Goal: Information Seeking & Learning: Check status

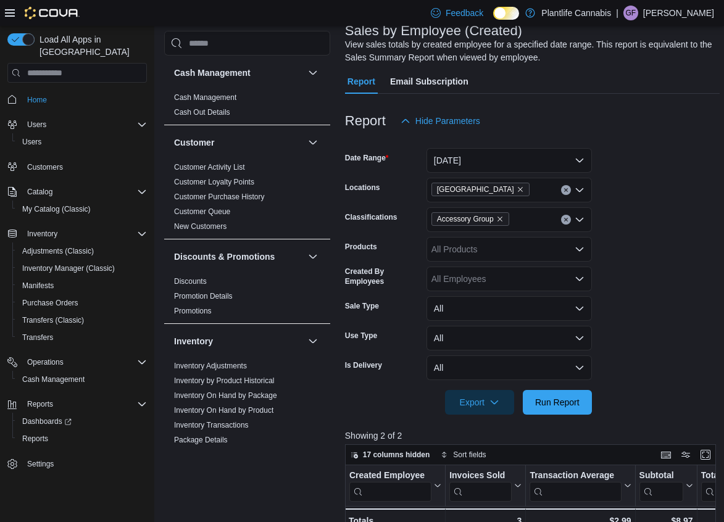
scroll to position [333, 0]
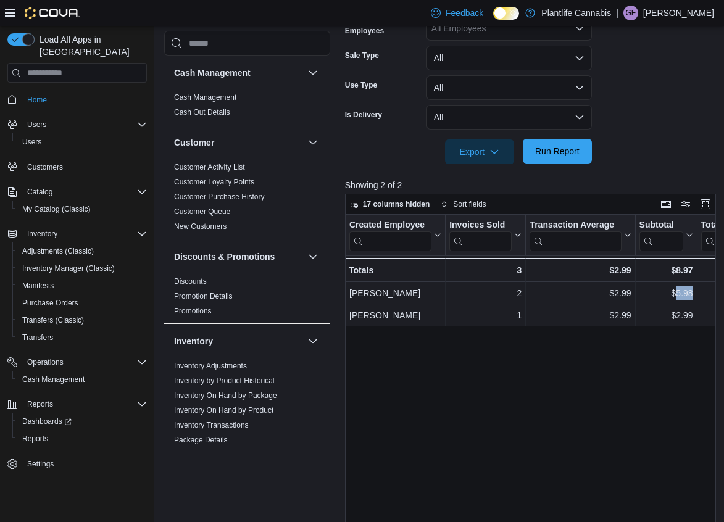
click at [561, 146] on span "Run Report" at bounding box center [557, 151] width 44 height 12
click at [680, 273] on div "$28.96" at bounding box center [666, 270] width 54 height 15
click at [681, 272] on div "$28.96" at bounding box center [666, 270] width 54 height 15
copy div "28.96"
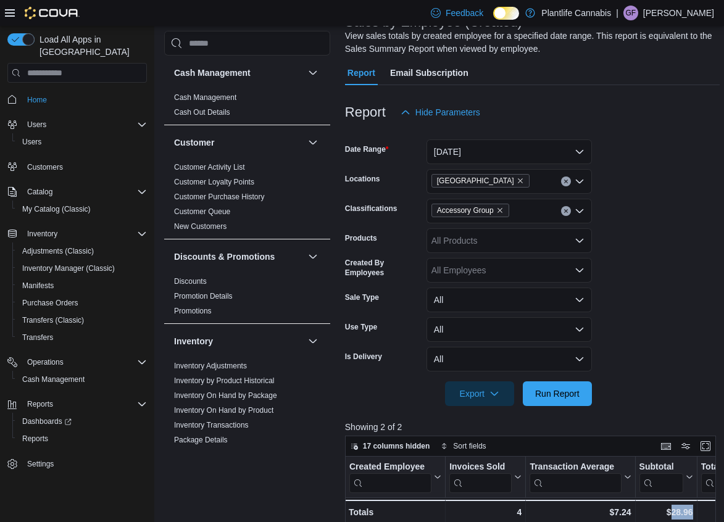
click at [564, 213] on icon "Clear input" at bounding box center [566, 211] width 5 height 5
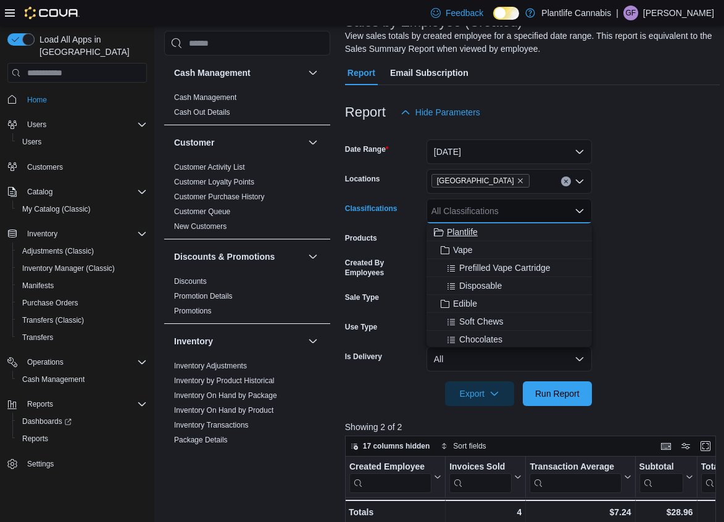
scroll to position [190, 0]
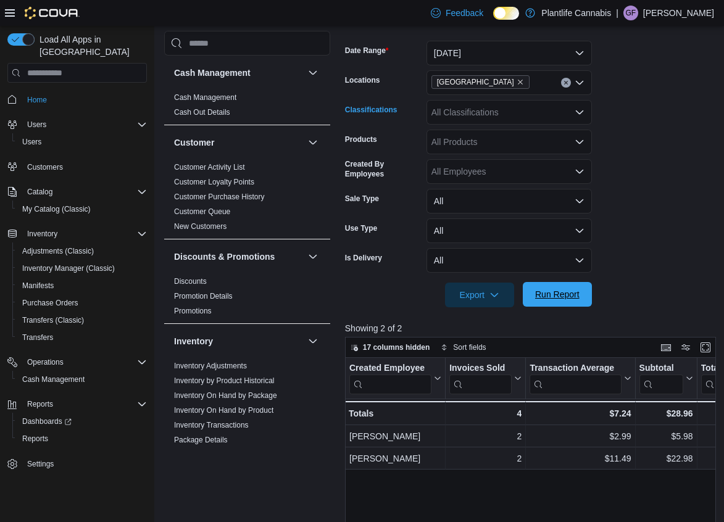
click at [550, 287] on span "Run Report" at bounding box center [557, 294] width 54 height 25
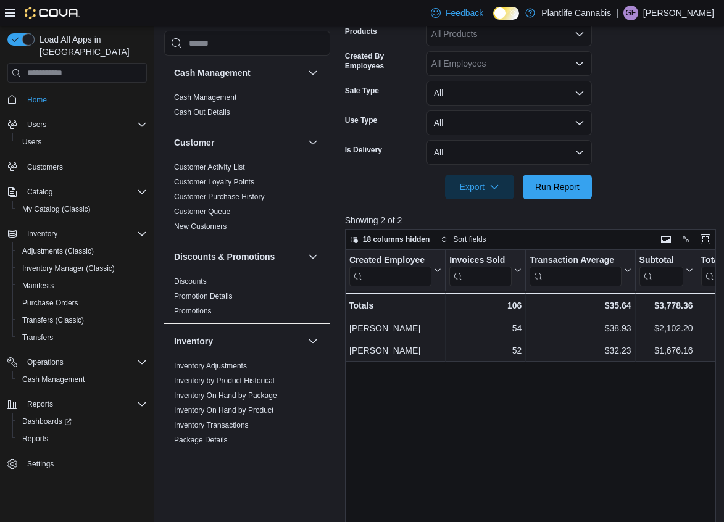
scroll to position [298, 0]
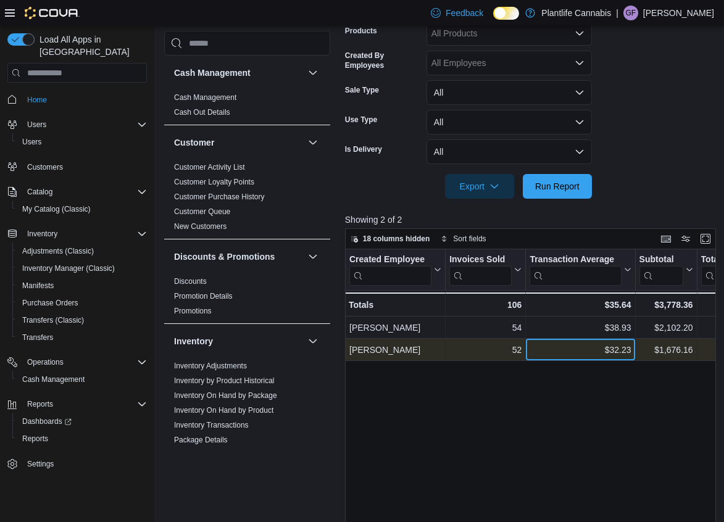
click at [619, 351] on div "$32.23" at bounding box center [580, 350] width 101 height 15
copy div "32.23"
click at [664, 353] on div "$1,676.16" at bounding box center [666, 350] width 54 height 15
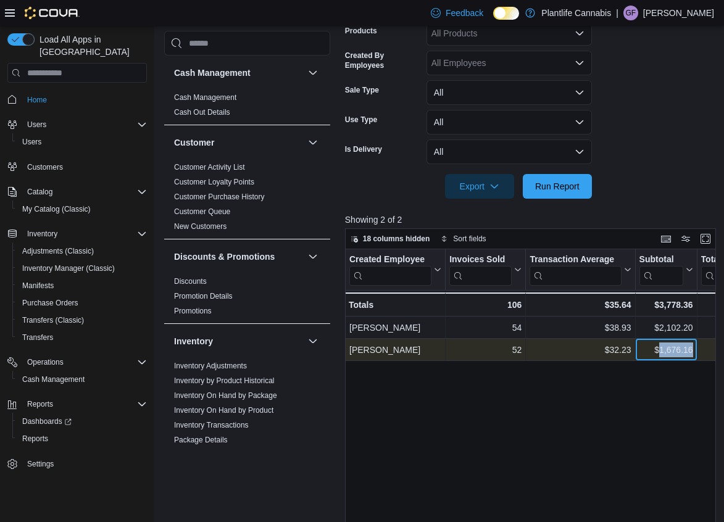
copy div "1,676.16"
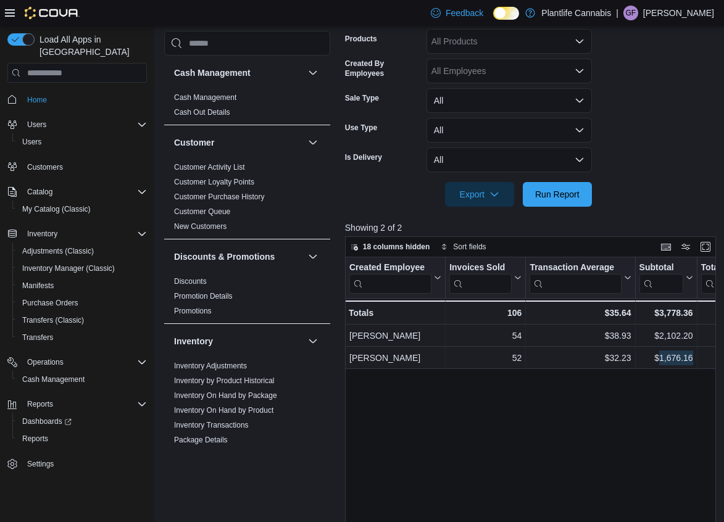
scroll to position [278, 0]
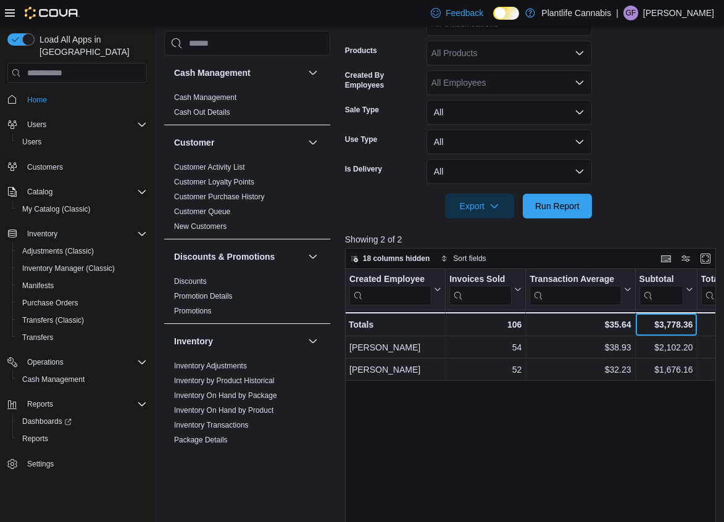
click at [675, 321] on div "$3,778.36" at bounding box center [666, 324] width 54 height 15
copy div "3,778.36"
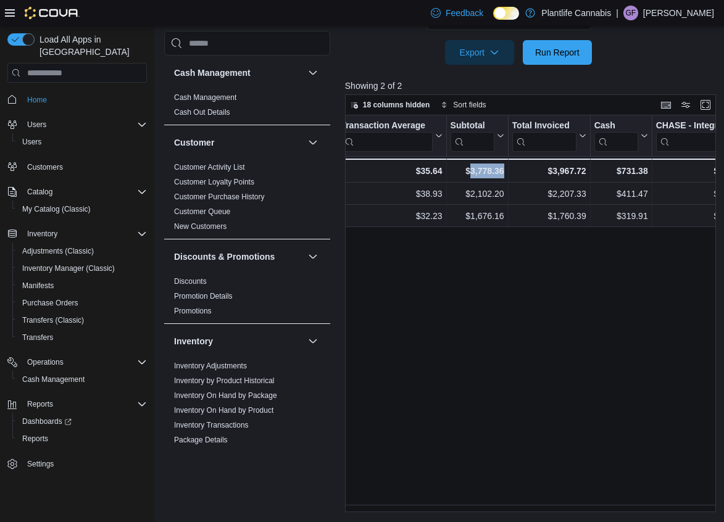
scroll to position [0, 190]
click at [576, 169] on div "$3,967.72" at bounding box center [548, 171] width 74 height 15
copy div "3,967.72"
click at [713, 181] on div "$3,236.34 - CHASE - Integrated, column 7, row 3" at bounding box center [703, 171] width 104 height 24
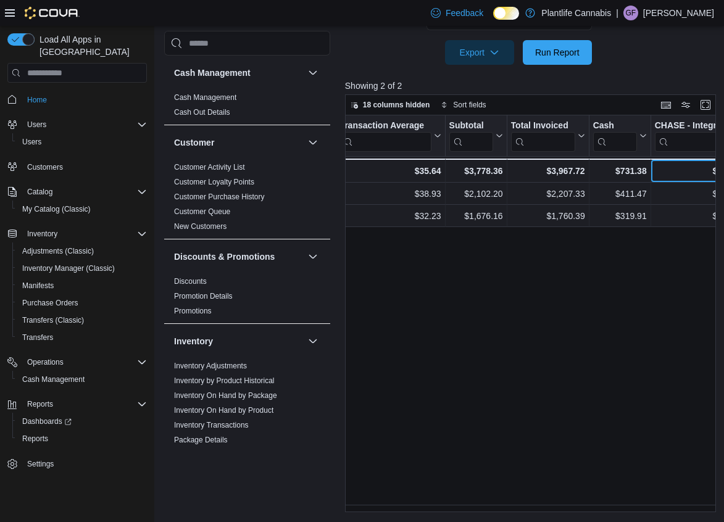
scroll to position [0, 226]
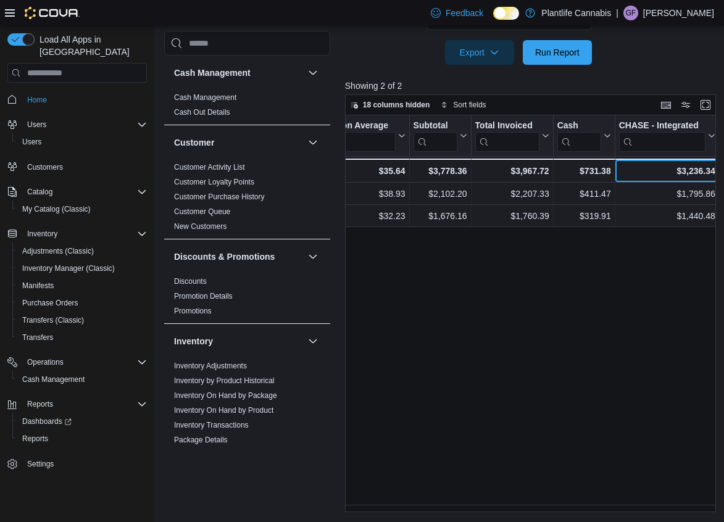
click at [703, 173] on div "$3,236.34" at bounding box center [667, 171] width 96 height 15
copy div "3,236.34"
click at [390, 99] on span "18 columns hidden" at bounding box center [391, 105] width 80 height 15
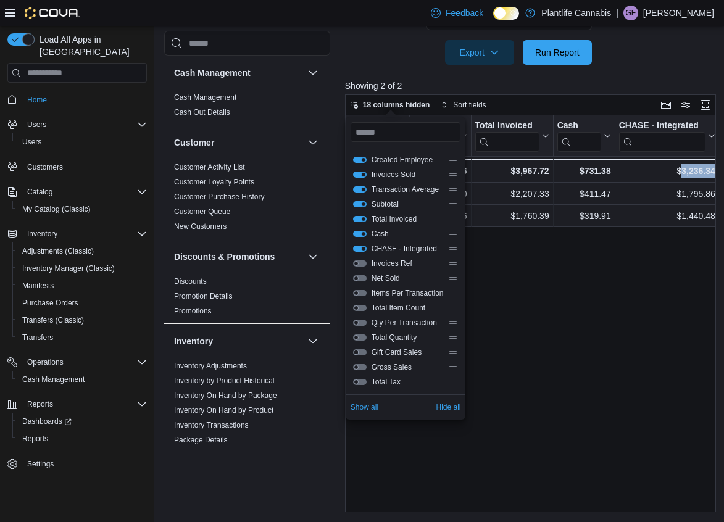
click at [361, 352] on button "Gift Card Sales" at bounding box center [360, 352] width 14 height 6
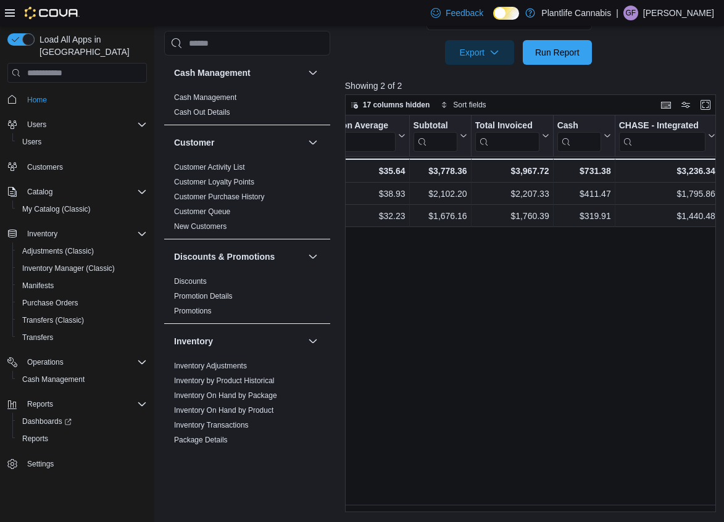
click at [572, 442] on div "Created Employee Click to view column header actions Invoices Sold Click to vie…" at bounding box center [532, 313] width 375 height 397
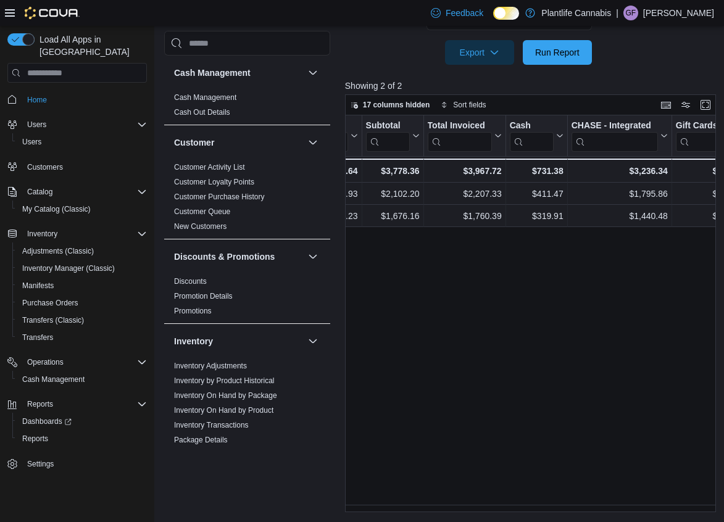
scroll to position [0, 292]
